Goal: Submit feedback/report problem

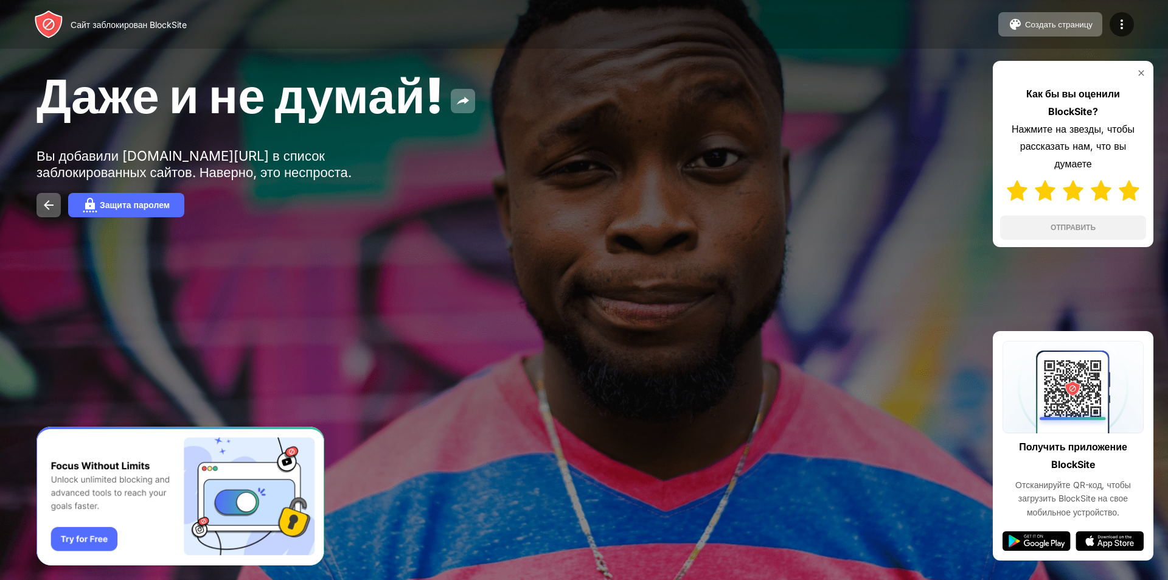
click at [1121, 190] on img at bounding box center [1128, 190] width 21 height 21
click at [1081, 218] on button "ОТПРАВИТЬ" at bounding box center [1073, 227] width 146 height 24
